Goal: Transaction & Acquisition: Download file/media

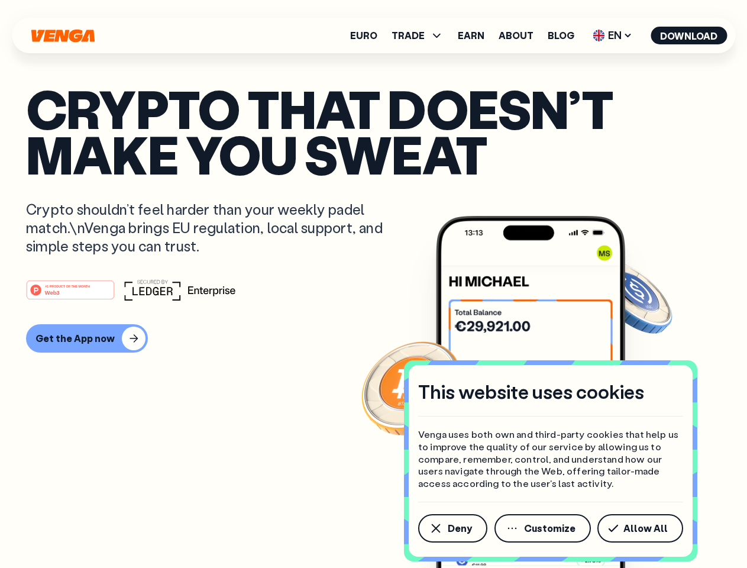
click at [373, 284] on div "#1 PRODUCT OF THE MONTH Web3" at bounding box center [373, 289] width 695 height 21
click at [452, 528] on span "Deny" at bounding box center [460, 527] width 24 height 9
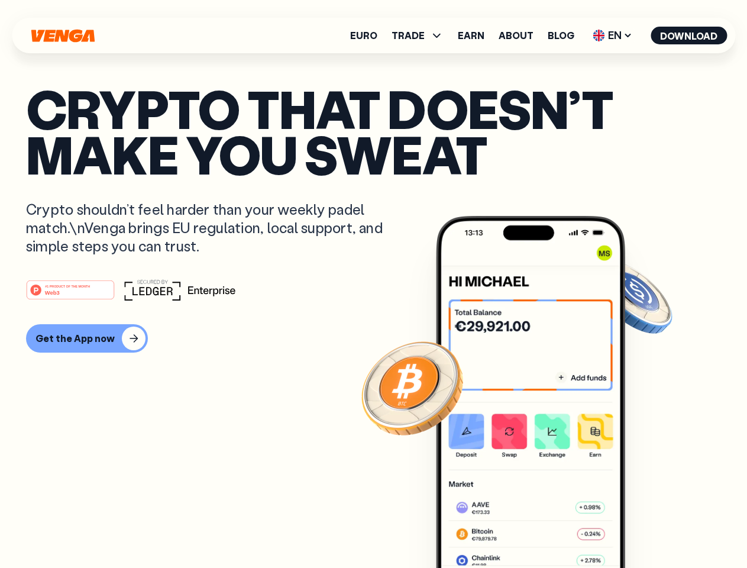
click at [543, 528] on img at bounding box center [530, 414] width 189 height 396
click at [642, 528] on article "Crypto that doesn’t make you sweat Crypto shouldn’t feel harder than your weekl…" at bounding box center [373, 307] width 695 height 443
click at [421, 35] on span "TRADE" at bounding box center [407, 35] width 33 height 9
click at [612, 35] on span "EN" at bounding box center [612, 35] width 48 height 19
click at [689, 35] on button "Download" at bounding box center [688, 36] width 76 height 18
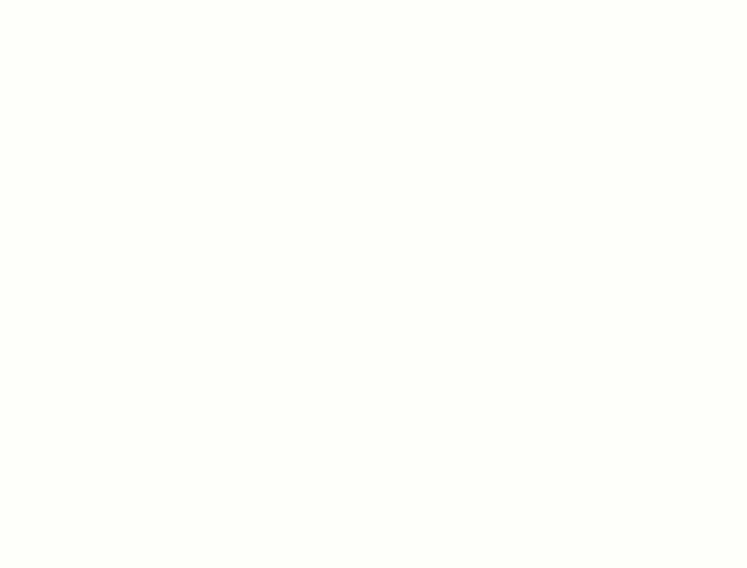
click at [373, 0] on html "This website uses cookies Venga uses both own and third-party cookies that help…" at bounding box center [373, 0] width 747 height 0
click at [85, 0] on html "This website uses cookies Venga uses both own and third-party cookies that help…" at bounding box center [373, 0] width 747 height 0
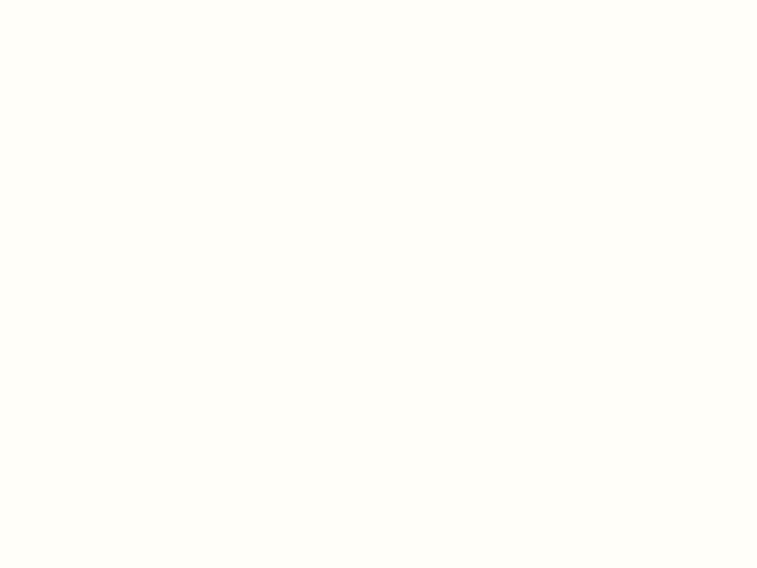
click at [72, 0] on html "This website uses cookies Venga uses both own and third-party cookies that help…" at bounding box center [378, 0] width 757 height 0
